Goal: Navigation & Orientation: Go to known website

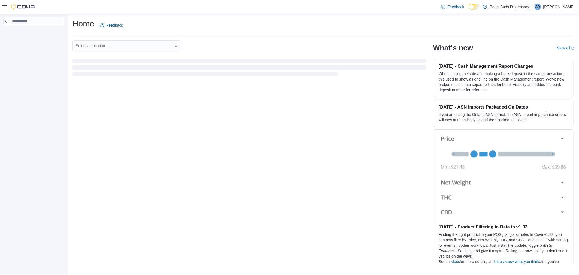
click at [564, 8] on p "[PERSON_NAME]" at bounding box center [558, 7] width 31 height 7
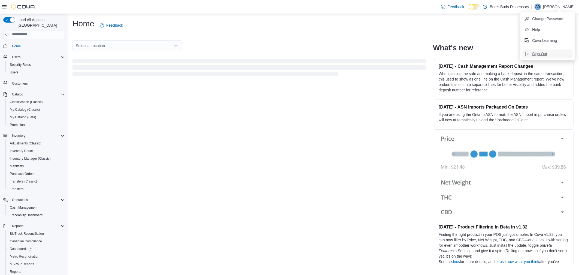
click at [536, 56] on button "Sign Out" at bounding box center [547, 54] width 50 height 9
